Goal: Task Accomplishment & Management: Manage account settings

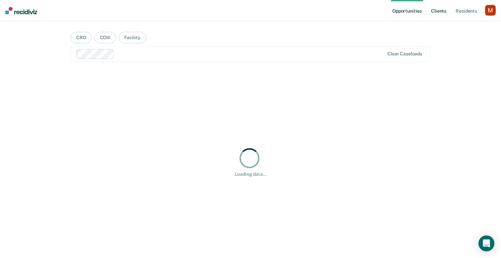
click at [440, 14] on link "Client s" at bounding box center [439, 10] width 18 height 21
click at [408, 20] on link "Opportunities" at bounding box center [407, 10] width 32 height 21
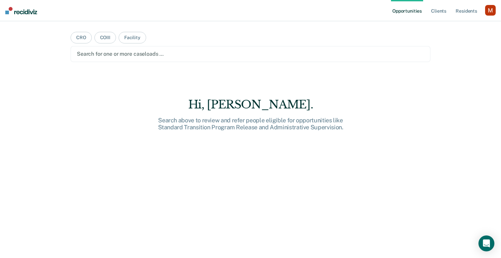
click at [491, 8] on div "button" at bounding box center [490, 10] width 11 height 11
click at [451, 22] on div "Profile How it works Log Out" at bounding box center [464, 35] width 64 height 32
click at [445, 25] on link "Profile" at bounding box center [463, 27] width 53 height 6
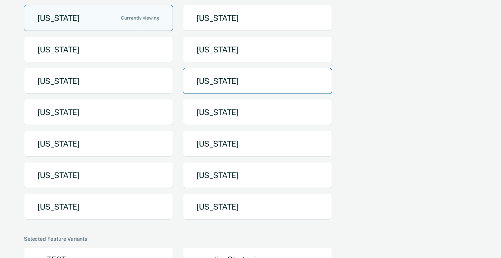
scroll to position [68, 0]
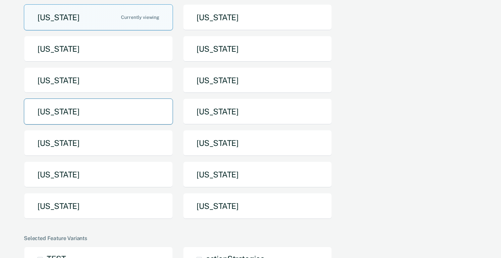
click at [130, 111] on button "[US_STATE]" at bounding box center [98, 111] width 149 height 26
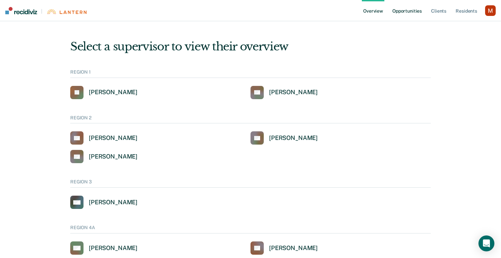
click at [407, 14] on link "Opportunities" at bounding box center [407, 10] width 32 height 21
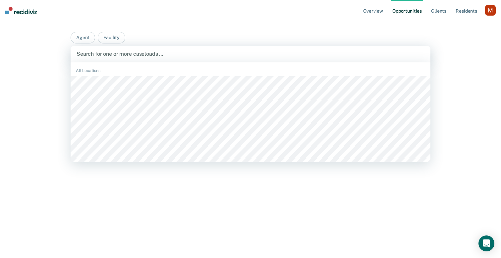
click at [176, 51] on div at bounding box center [251, 54] width 348 height 8
click at [87, 34] on button "Agent" at bounding box center [83, 38] width 25 height 12
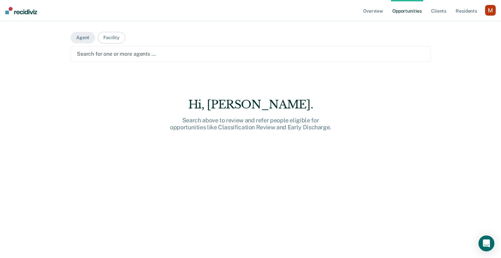
click at [124, 52] on div at bounding box center [250, 54] width 347 height 8
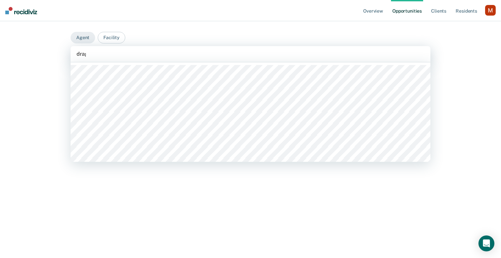
type input "dragan"
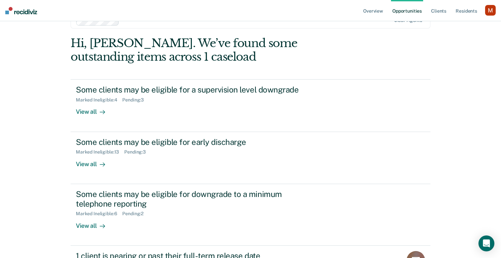
scroll to position [35, 0]
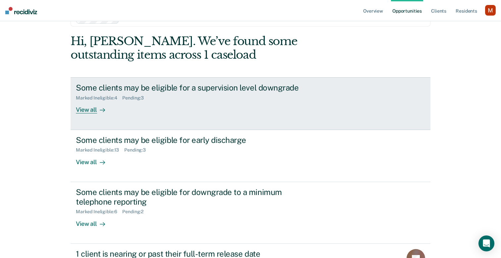
click at [171, 83] on div "Some clients may be eligible for a supervision level downgrade" at bounding box center [192, 88] width 233 height 10
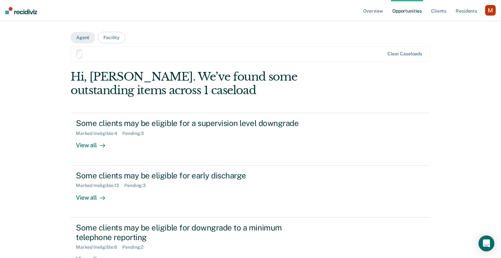
scroll to position [50, 0]
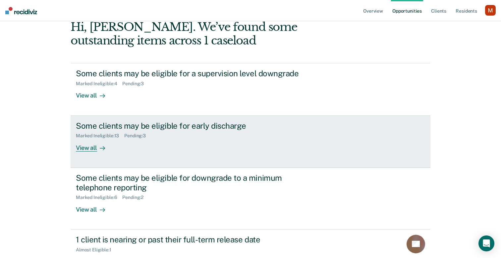
click at [201, 137] on div "Marked Ineligible : 13 Pending : 3" at bounding box center [192, 134] width 233 height 8
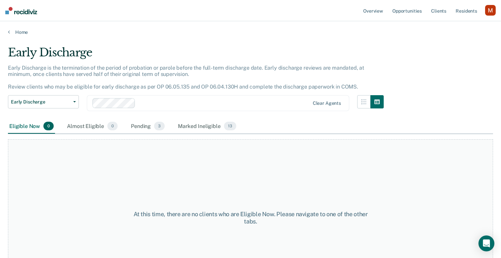
scroll to position [64, 0]
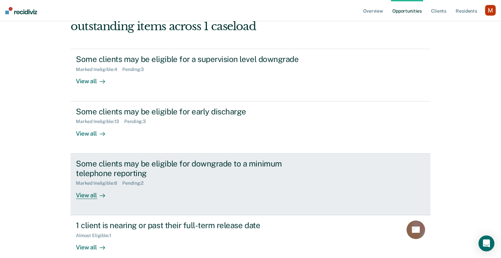
click at [176, 181] on div "Marked Ineligible : 6 Pending : 2" at bounding box center [192, 182] width 233 height 8
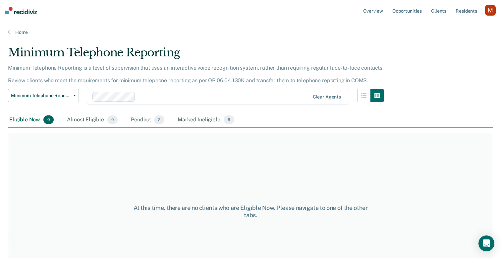
scroll to position [78, 0]
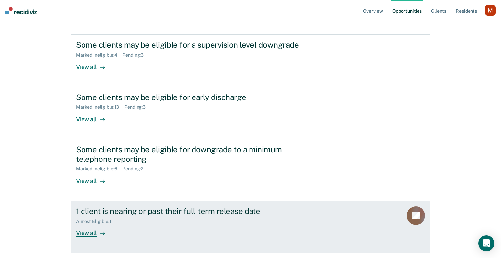
click at [145, 215] on div "1 client is nearing or past their full-term release date" at bounding box center [192, 211] width 233 height 10
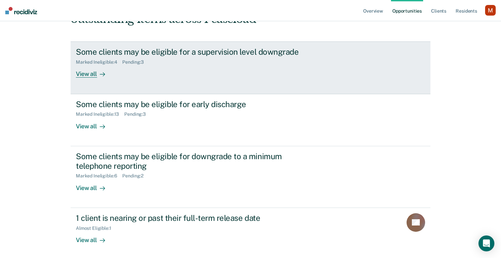
scroll to position [71, 0]
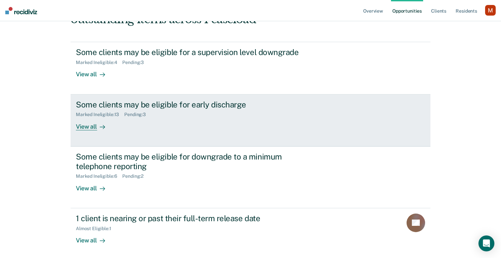
click at [160, 130] on div "Some clients may be eligible for early discharge Marked Ineligible : 13 Pending…" at bounding box center [200, 115] width 248 height 30
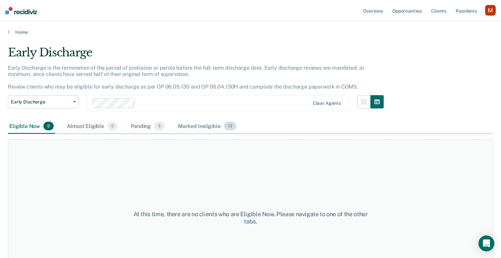
click at [204, 124] on div "Marked Ineligible 13" at bounding box center [207, 126] width 61 height 15
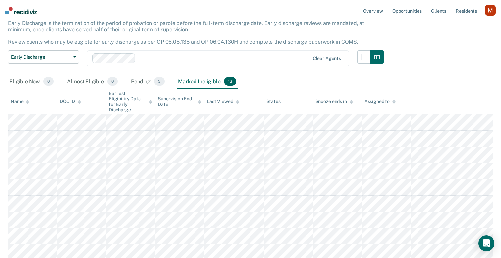
scroll to position [14, 0]
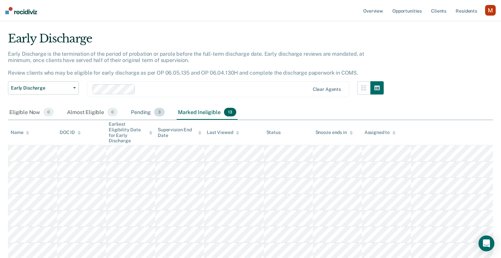
click at [156, 111] on span "3" at bounding box center [159, 112] width 11 height 9
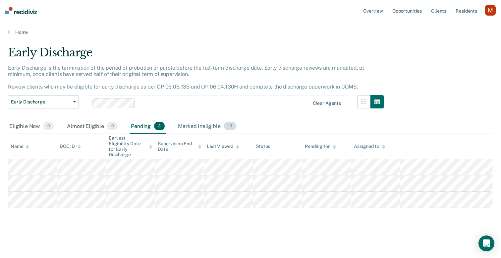
click at [200, 119] on div "Marked Ineligible 13" at bounding box center [207, 126] width 61 height 15
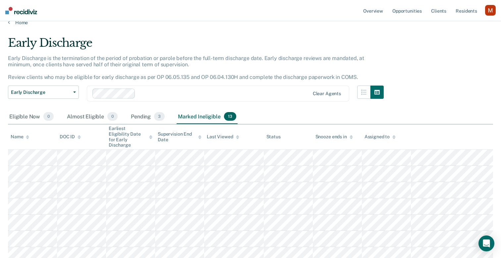
scroll to position [8, 0]
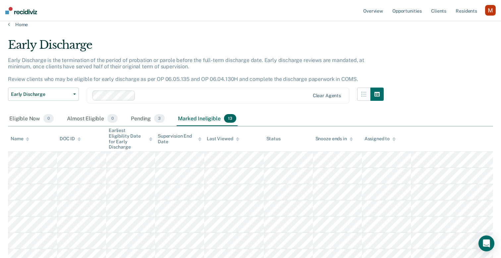
click at [36, 111] on div "Early Discharge Classification Review Early Discharge Minimum Telephone Reporti…" at bounding box center [43, 99] width 71 height 24
click at [8, 22] on icon at bounding box center [9, 24] width 2 height 5
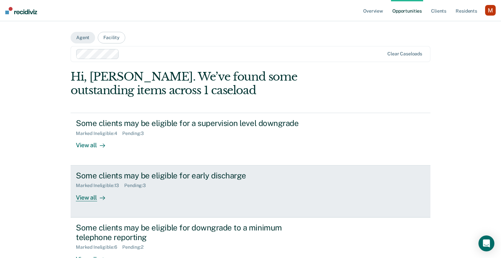
click at [168, 190] on div "Some clients may be eligible for early discharge Marked Ineligible : 13 Pending…" at bounding box center [200, 186] width 248 height 30
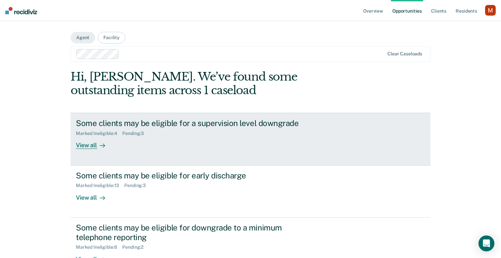
click at [195, 138] on div "Some clients may be eligible for a supervision level downgrade Marked Ineligibl…" at bounding box center [200, 133] width 248 height 30
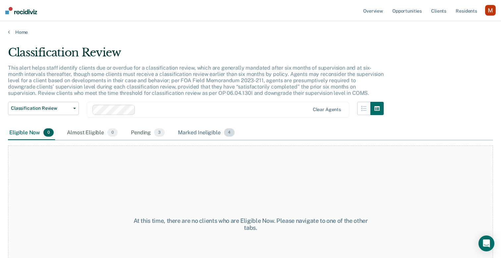
click at [203, 129] on div "Marked Ineligible 4" at bounding box center [206, 133] width 59 height 15
